Goal: Transaction & Acquisition: Obtain resource

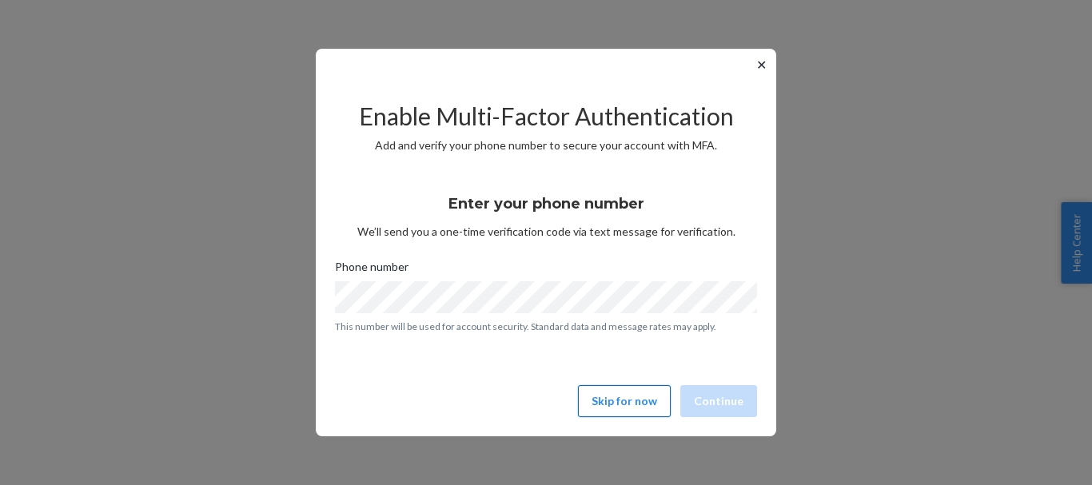
click at [605, 403] on button "Skip for now" at bounding box center [624, 401] width 93 height 32
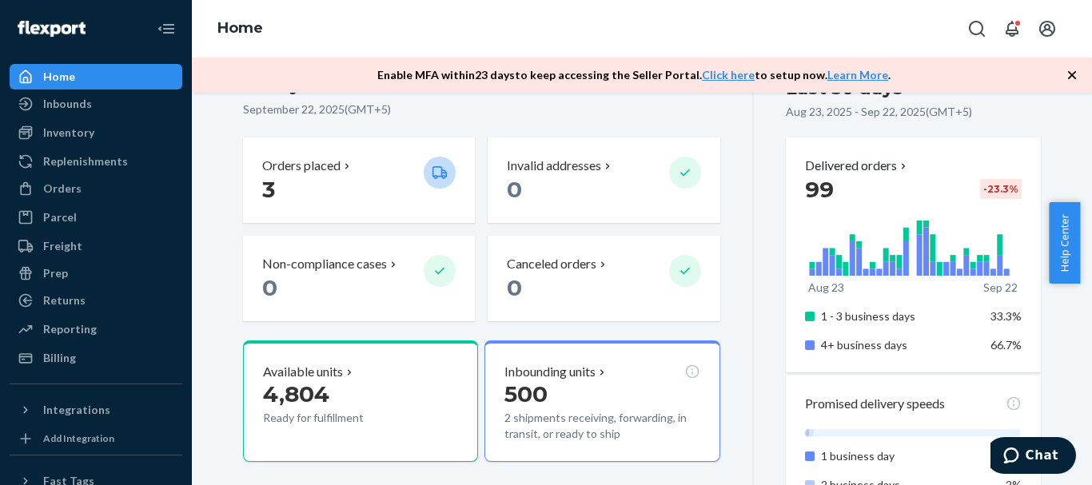
scroll to position [352, 0]
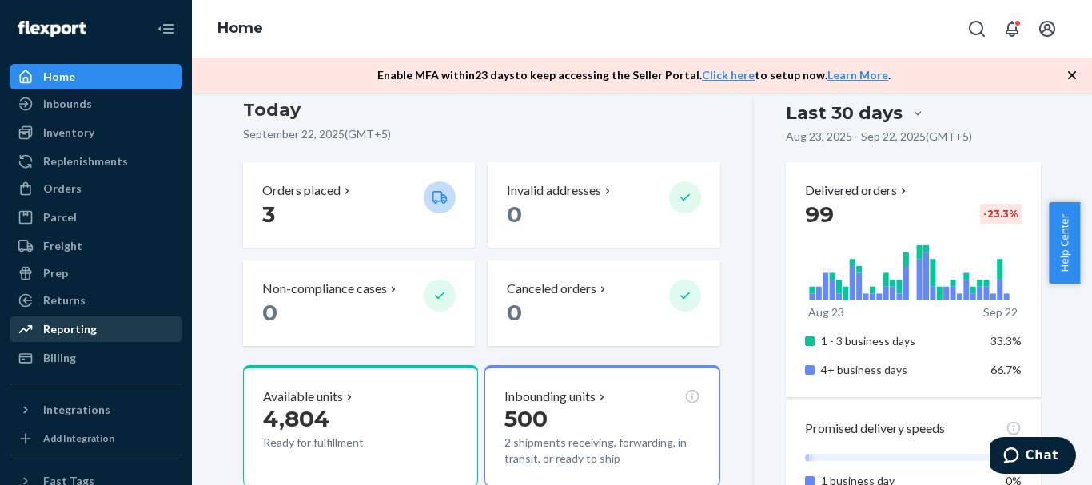
click at [39, 326] on div at bounding box center [31, 329] width 26 height 16
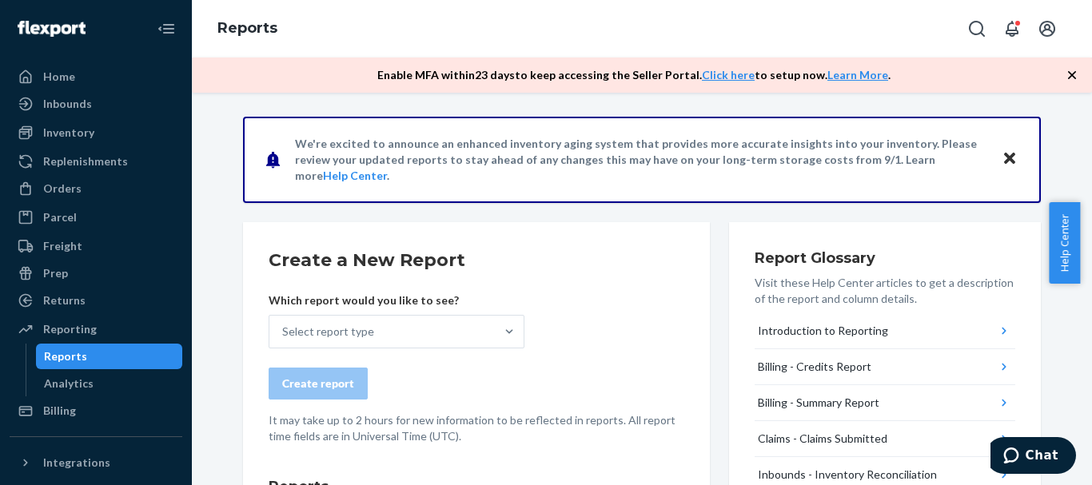
click at [57, 355] on div "Reports" at bounding box center [65, 357] width 43 height 16
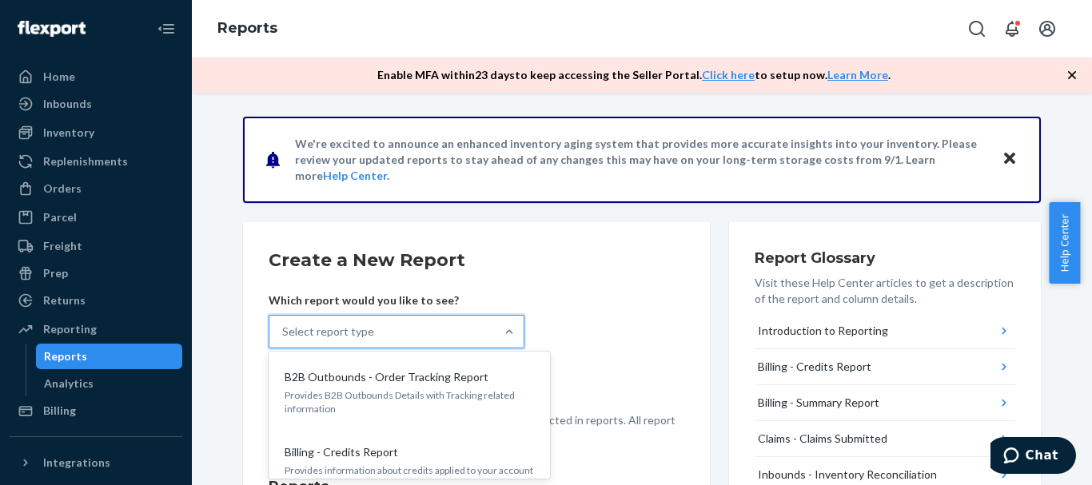
click at [423, 333] on div "Select report type" at bounding box center [381, 332] width 225 height 32
click at [284, 333] on input "option B2B Outbounds - Order Tracking Report focused, 1 of 27. 27 results avail…" at bounding box center [283, 332] width 2 height 16
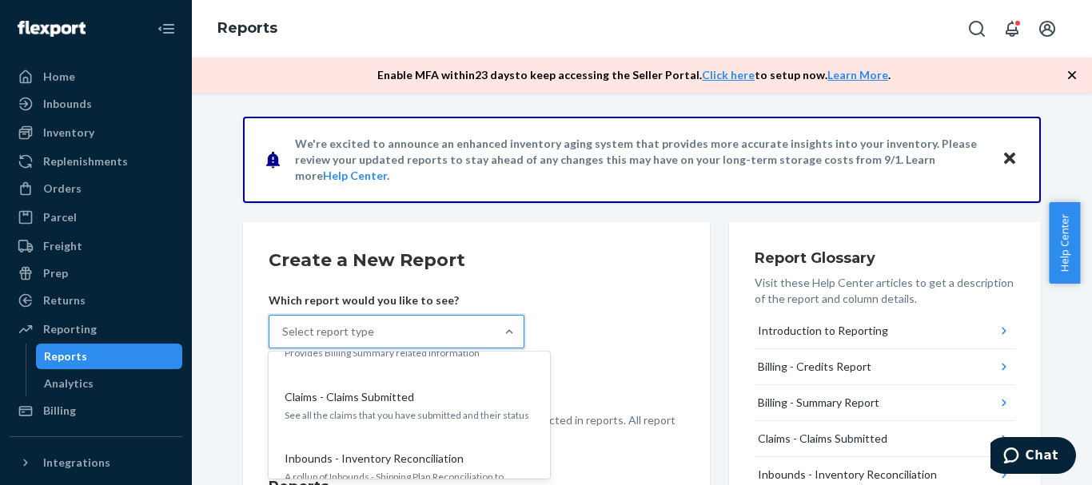
scroll to position [196, 0]
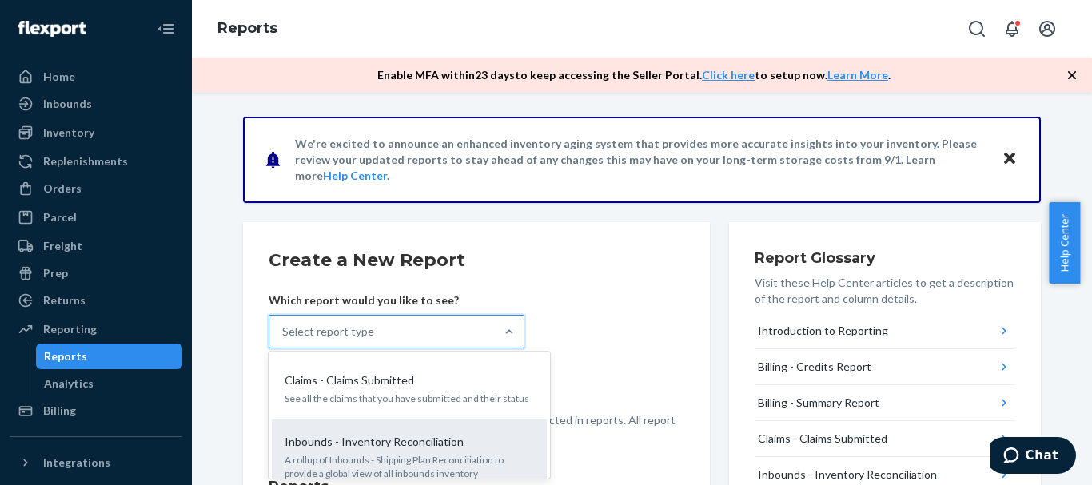
click at [426, 450] on div "Inbounds - Inventory Reconciliation A rollup of Inbounds - Shipping Plan Reconc…" at bounding box center [409, 457] width 256 height 62
click at [284, 340] on input "option Inbounds - Inventory Reconciliation focused, 5 of 27. 27 results availab…" at bounding box center [283, 332] width 2 height 16
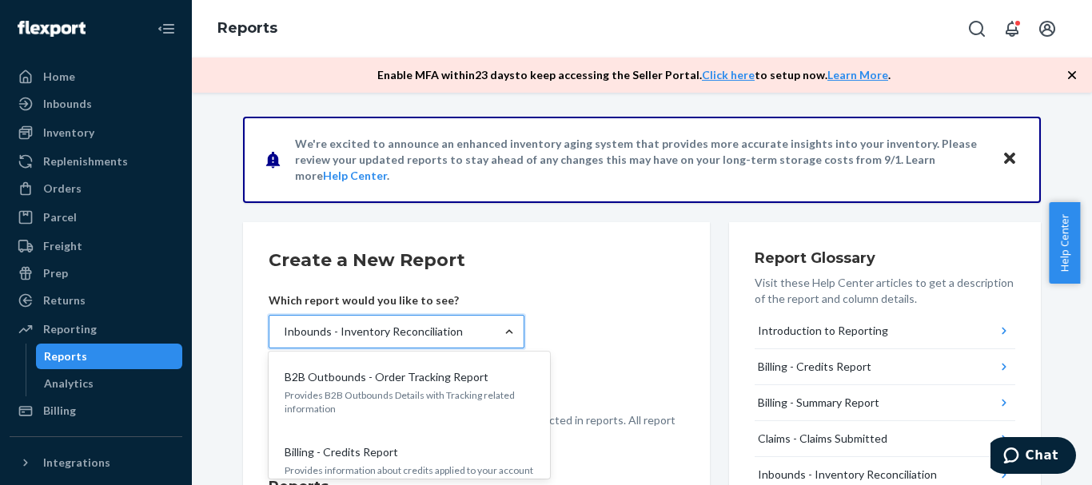
click at [515, 329] on div at bounding box center [509, 332] width 29 height 16
click at [284, 329] on input "option Inbounds - Inventory Reconciliation, selected. option Inbounds - Invento…" at bounding box center [283, 332] width 2 height 16
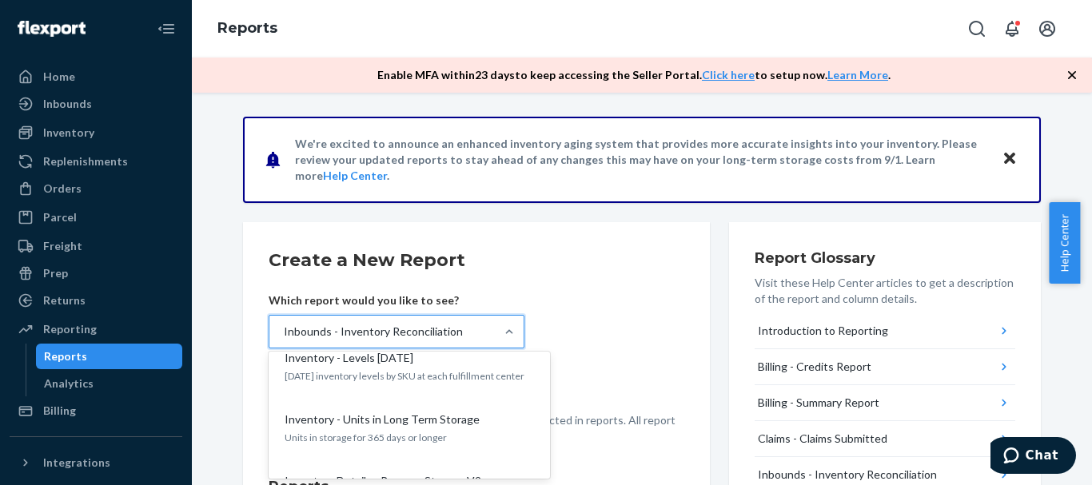
scroll to position [661, 0]
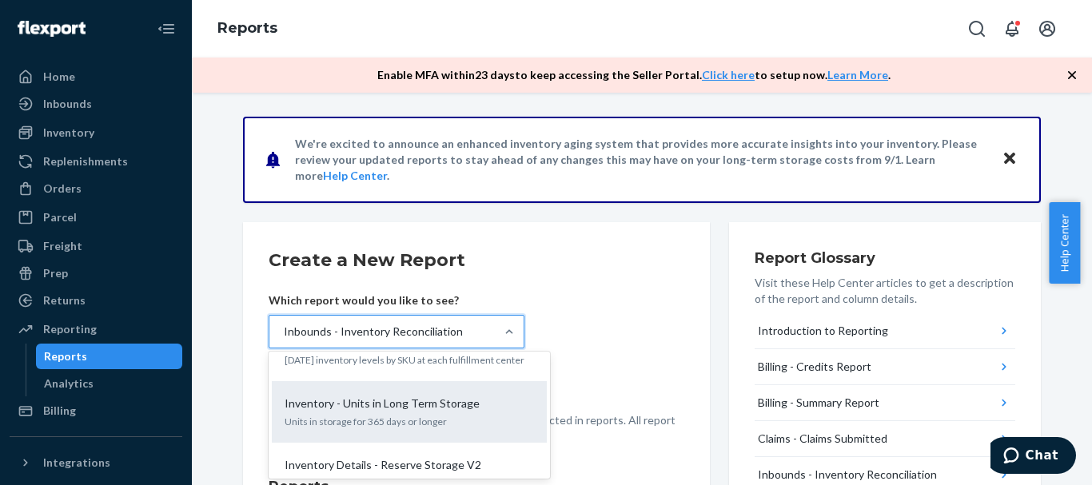
click at [451, 388] on div "Inventory - Units in Long Term Storage Units in storage for 365 days or longer" at bounding box center [409, 412] width 256 height 49
click at [284, 340] on input "option Inbounds - Inventory Reconciliation, selected. option Inventory - Units …" at bounding box center [283, 332] width 2 height 16
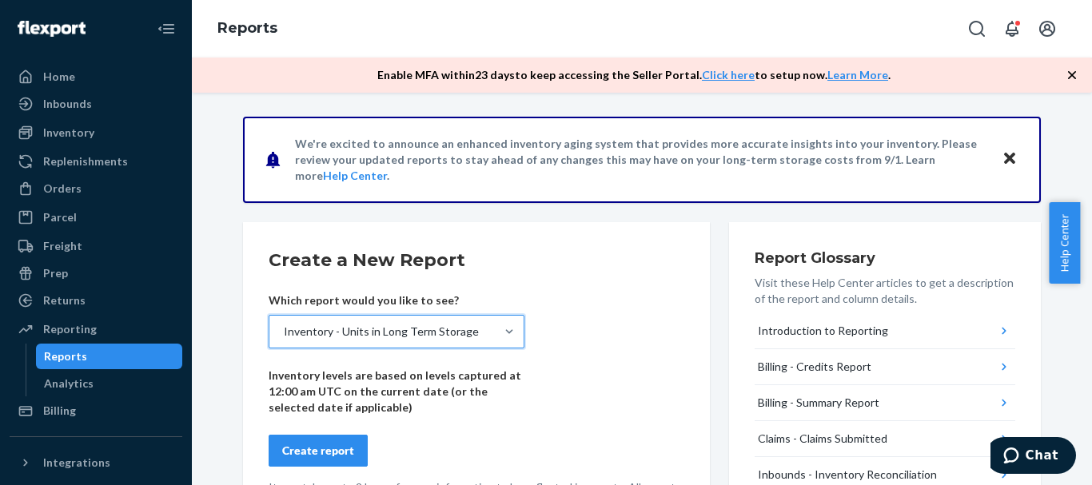
click at [320, 450] on div "Create report" at bounding box center [318, 451] width 72 height 16
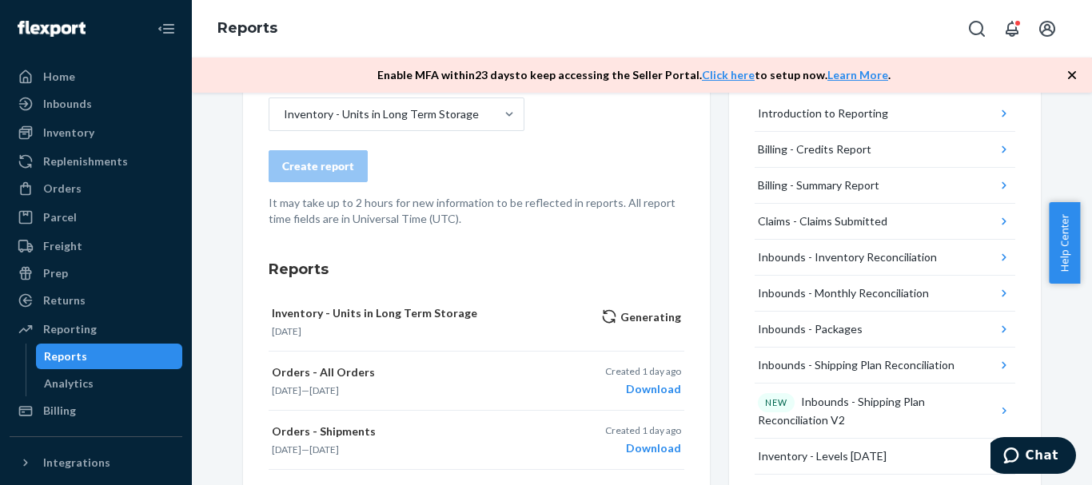
scroll to position [229, 0]
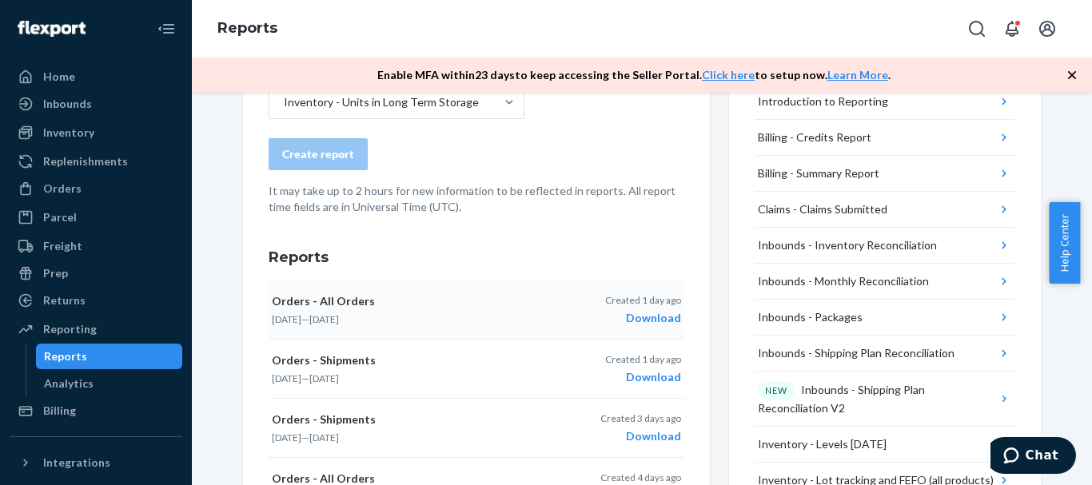
click at [653, 313] on div "Download" at bounding box center [643, 318] width 76 height 16
click at [419, 260] on h3 "Reports" at bounding box center [477, 257] width 416 height 21
drag, startPoint x: 1088, startPoint y: 229, endPoint x: 1087, endPoint y: 193, distance: 36.8
click at [1087, 193] on body "Home Inbounds Shipping Plans Problems Inventory Products Replenishments Orders …" at bounding box center [546, 242] width 1092 height 485
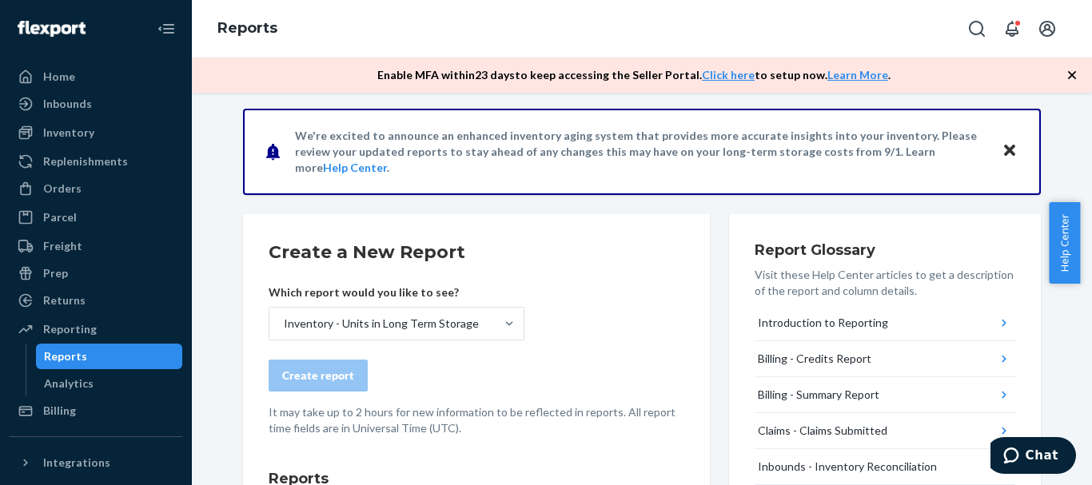
scroll to position [0, 0]
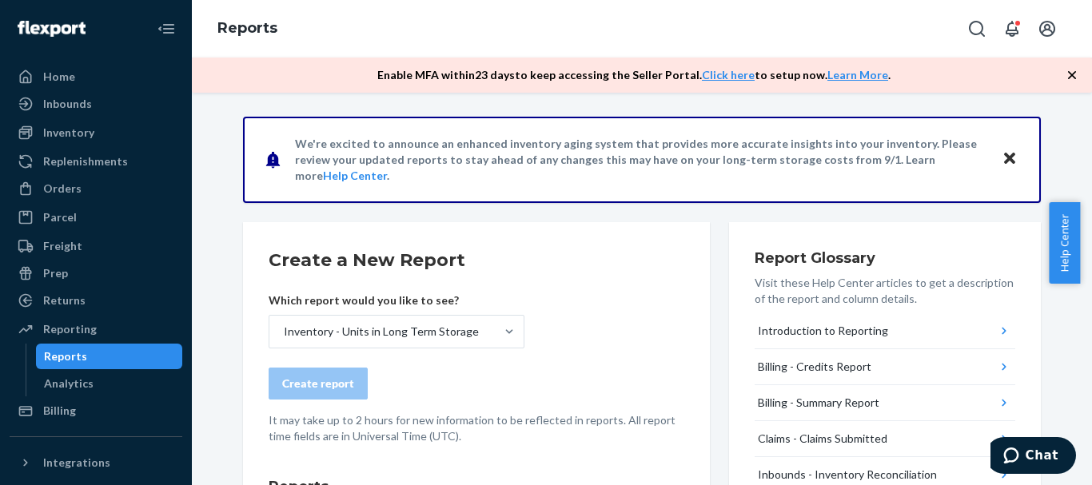
click at [554, 318] on form "Create a New Report Which report would you like to see? Inventory - Units in Lo…" at bounding box center [477, 346] width 416 height 197
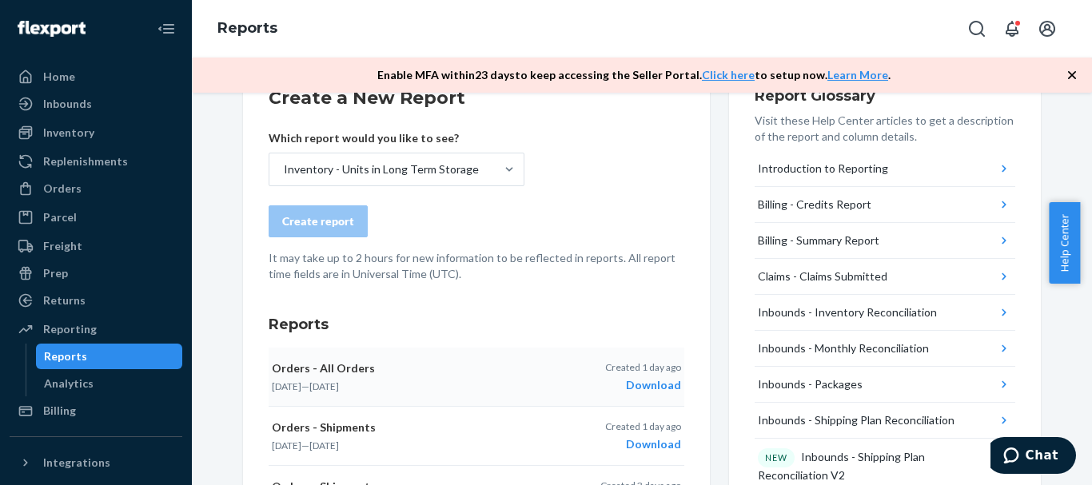
scroll to position [192, 0]
